Goal: Navigation & Orientation: Find specific page/section

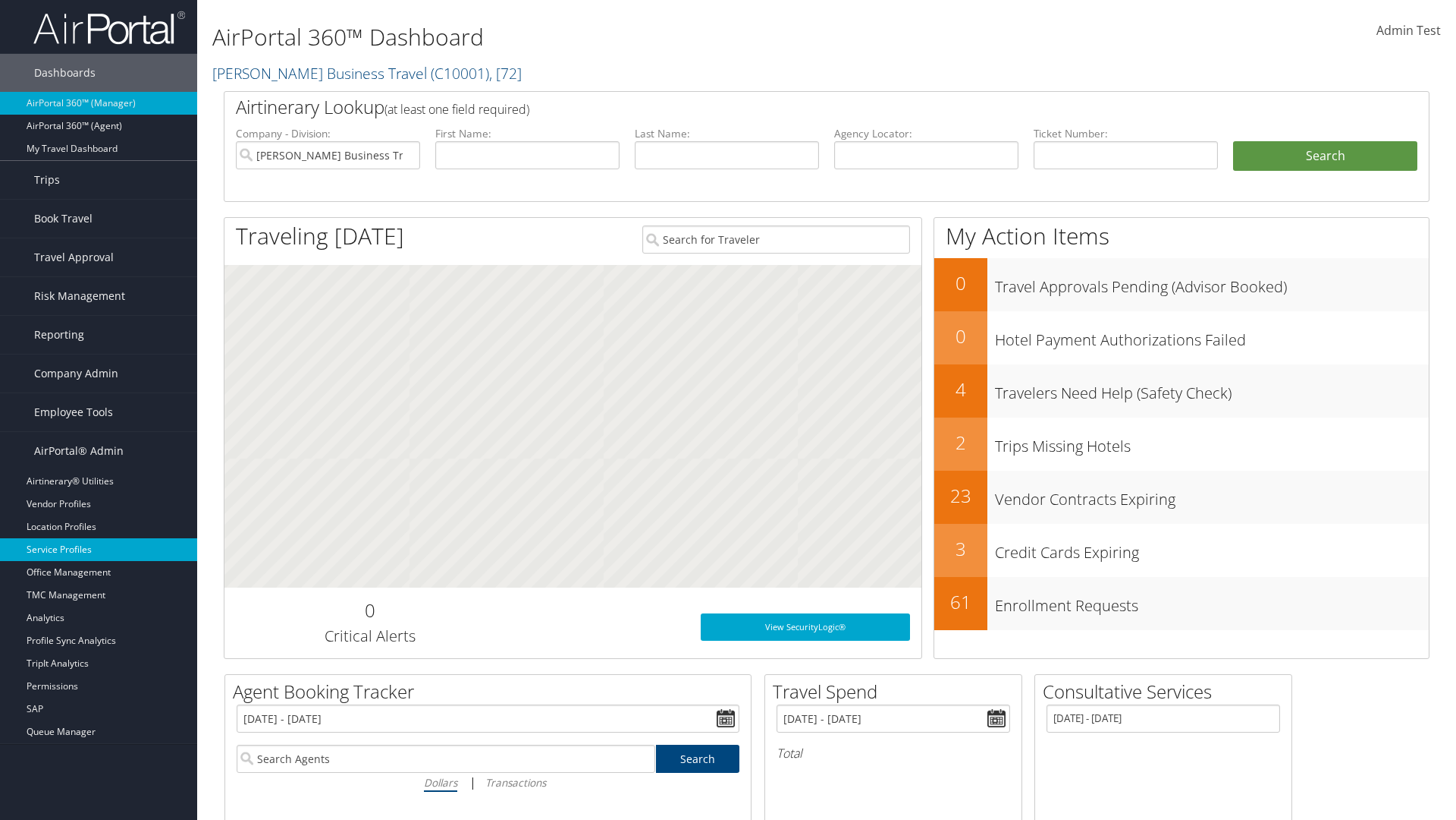
click at [99, 549] on link "Service Profiles" at bounding box center [99, 549] width 198 height 23
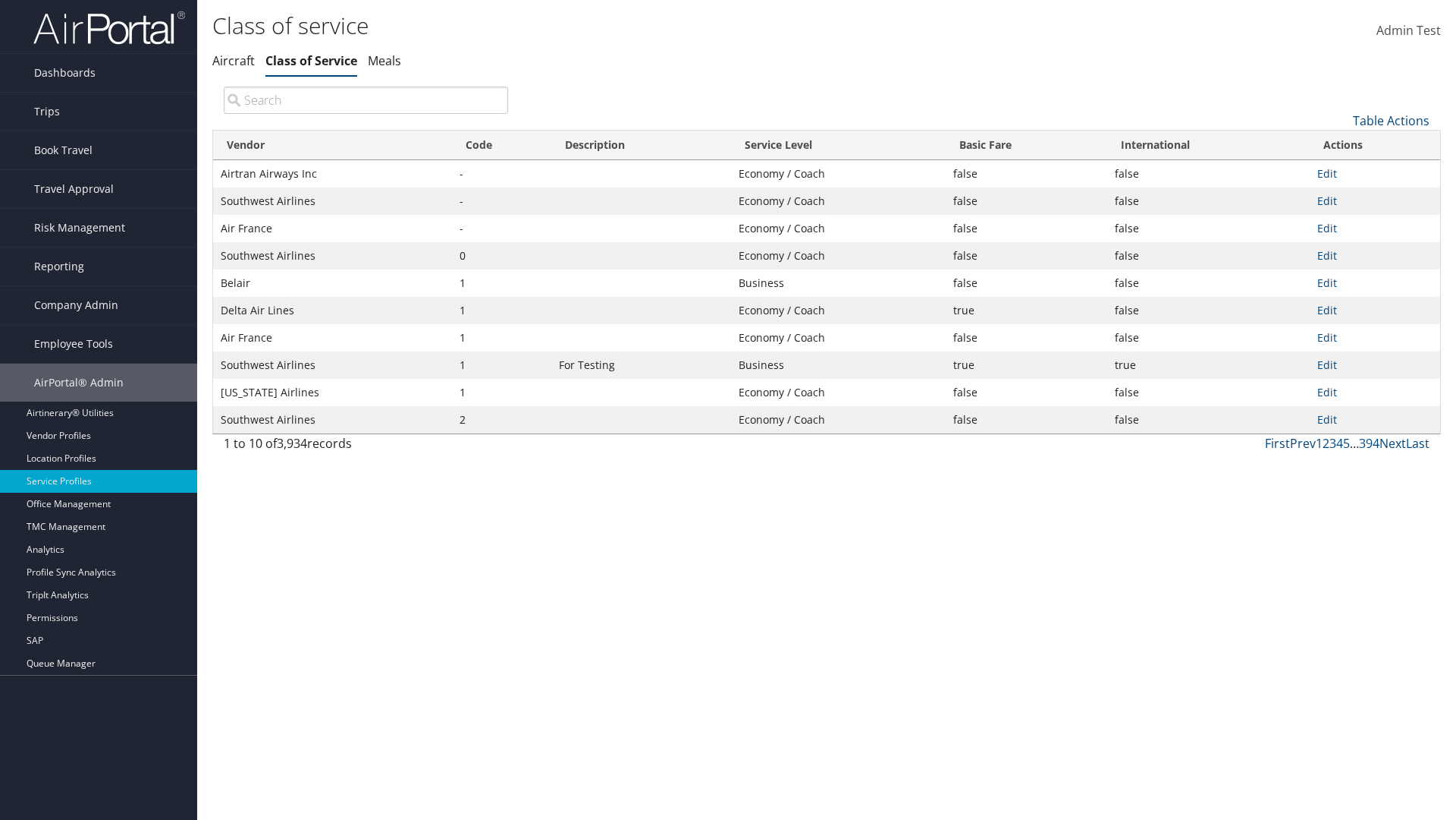
click at [501, 145] on th "Code" at bounding box center [502, 145] width 100 height 29
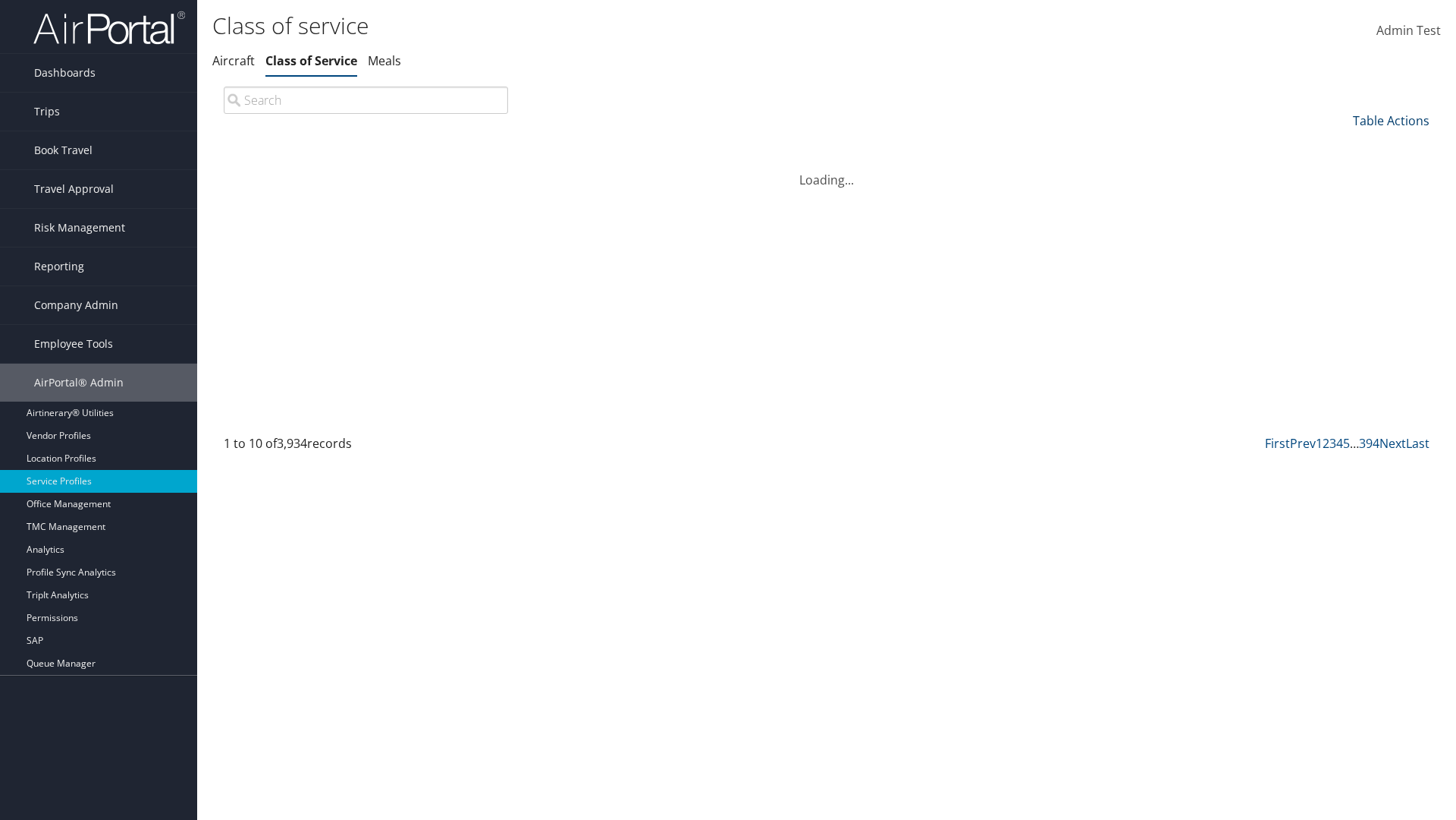
click at [501, 145] on th "Code" at bounding box center [502, 145] width 100 height 29
click at [1391, 120] on link "Table Actions" at bounding box center [1391, 120] width 76 height 17
click at [1341, 221] on link "Page Length" at bounding box center [1341, 222] width 199 height 26
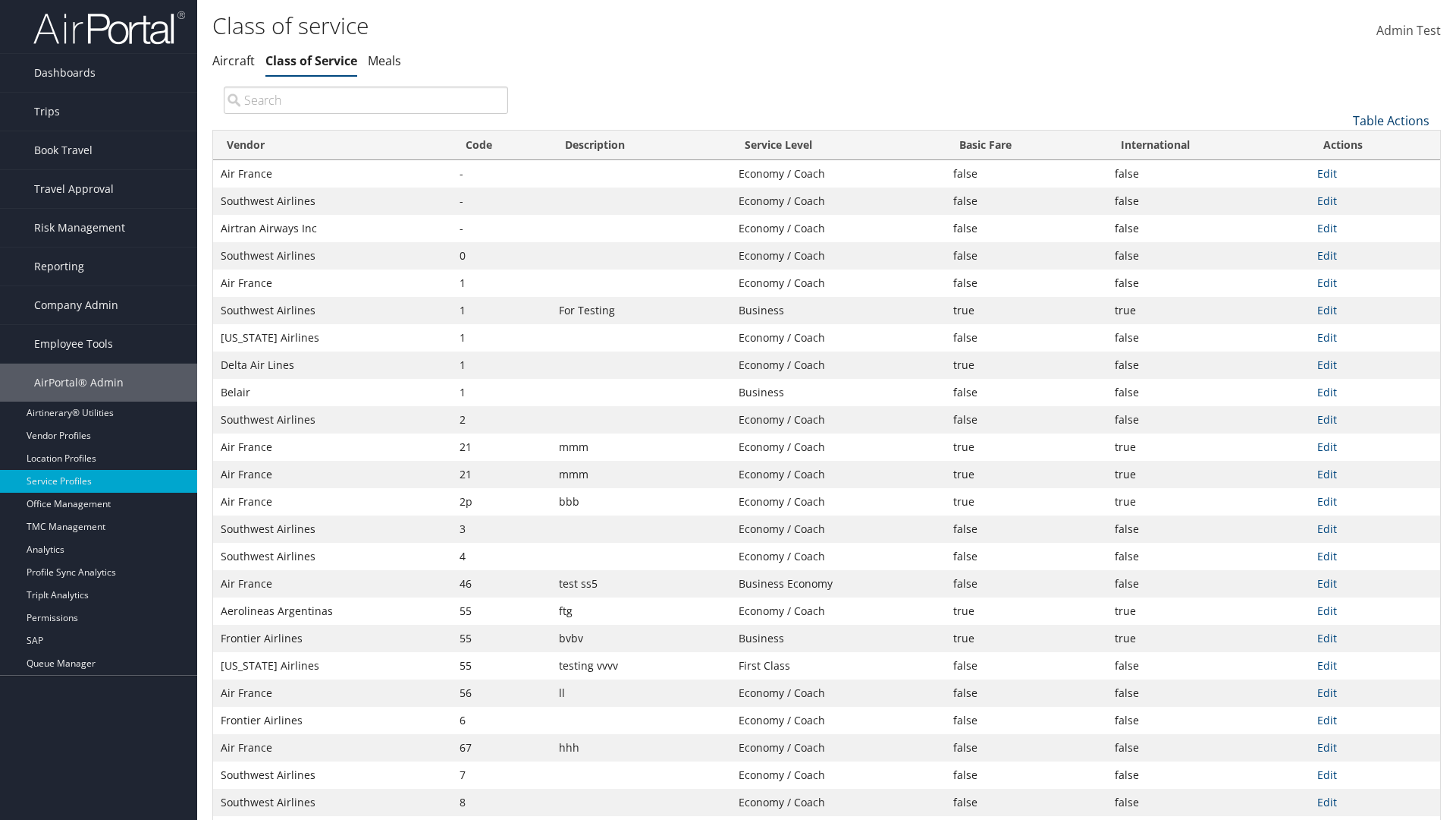
click at [1391, 120] on link "Table Actions" at bounding box center [1391, 120] width 76 height 17
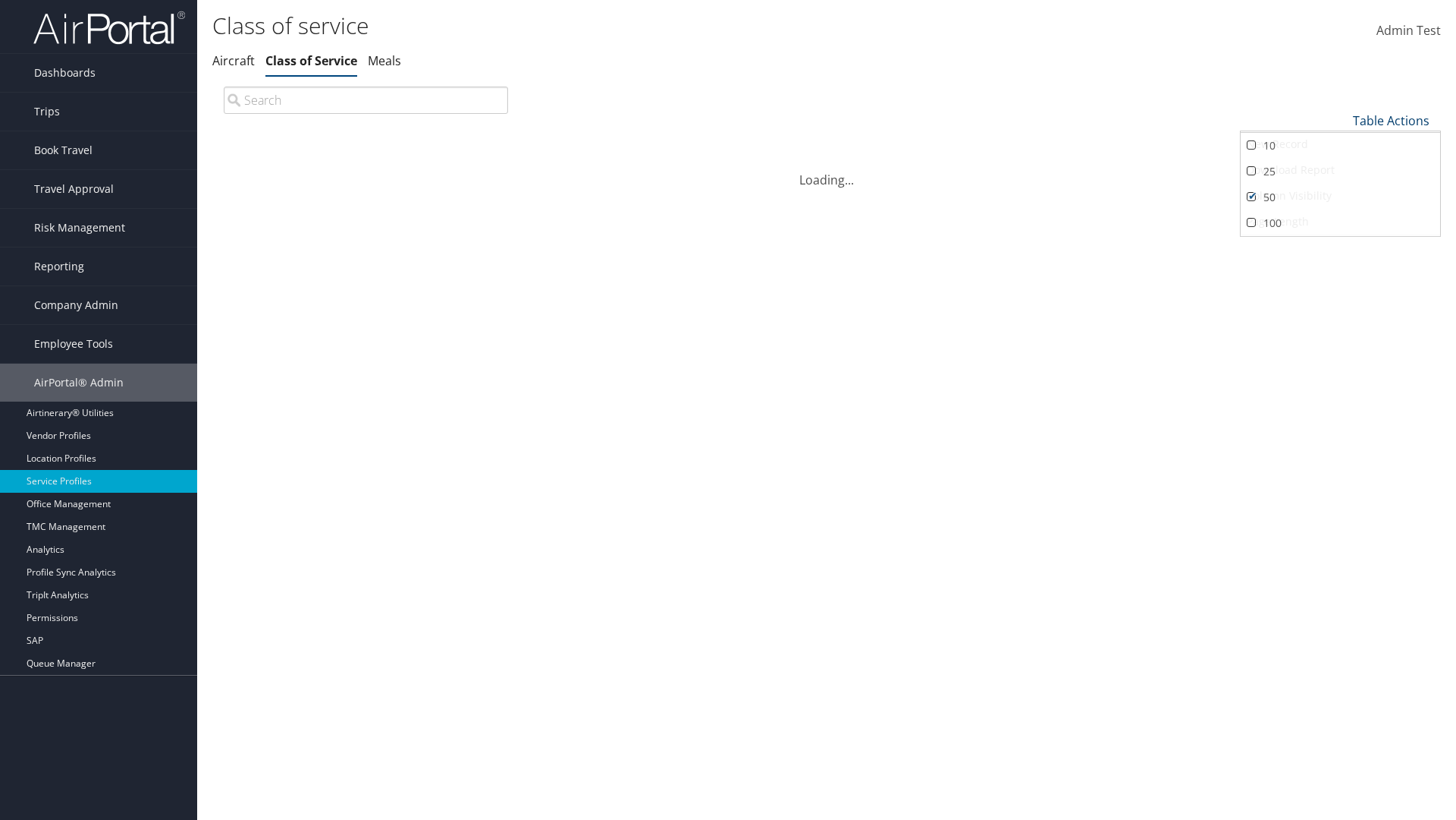
scroll to position [50, 0]
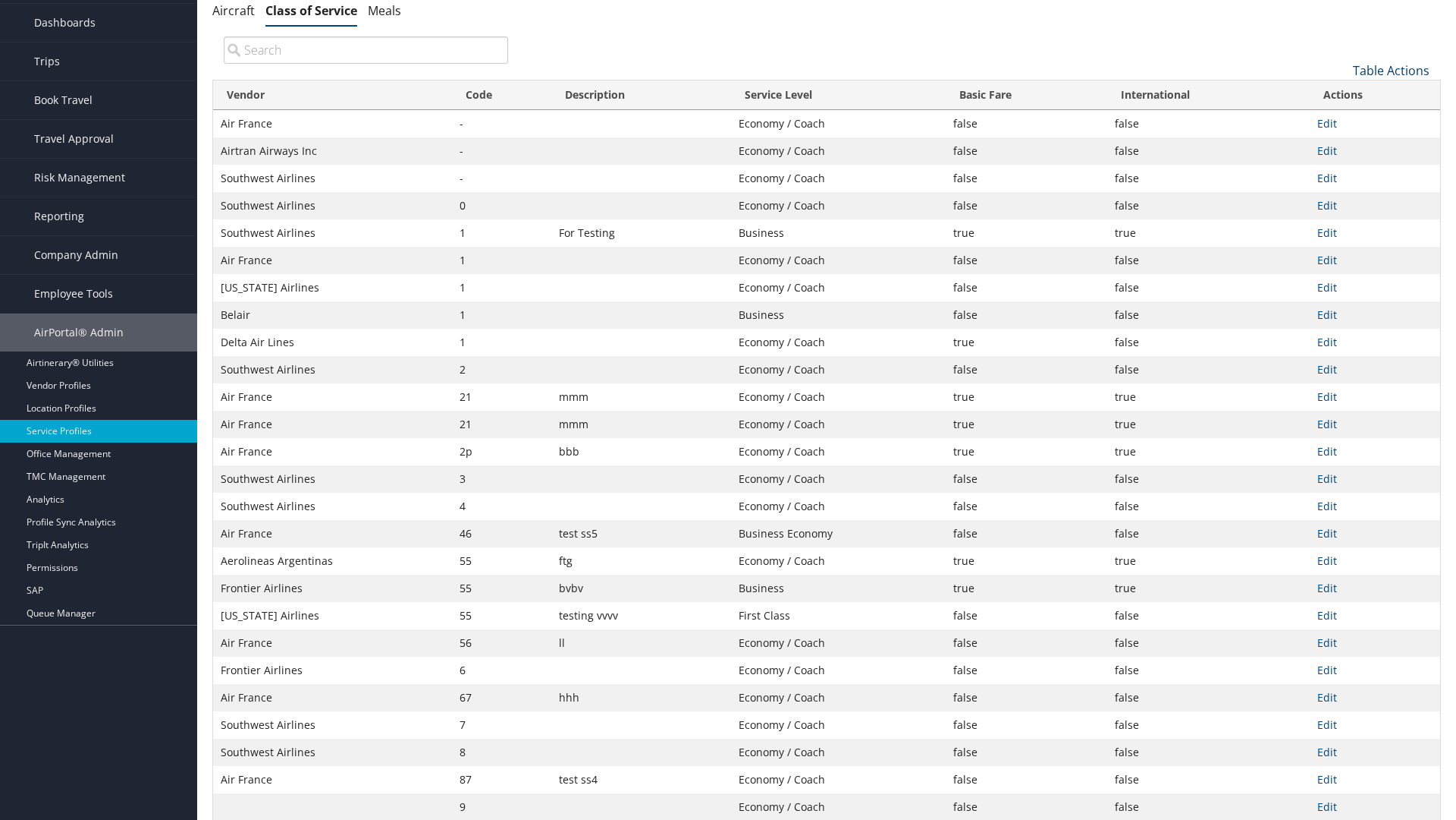
click at [1391, 79] on link "Table Actions" at bounding box center [1391, 70] width 76 height 17
